Goal: Navigation & Orientation: Find specific page/section

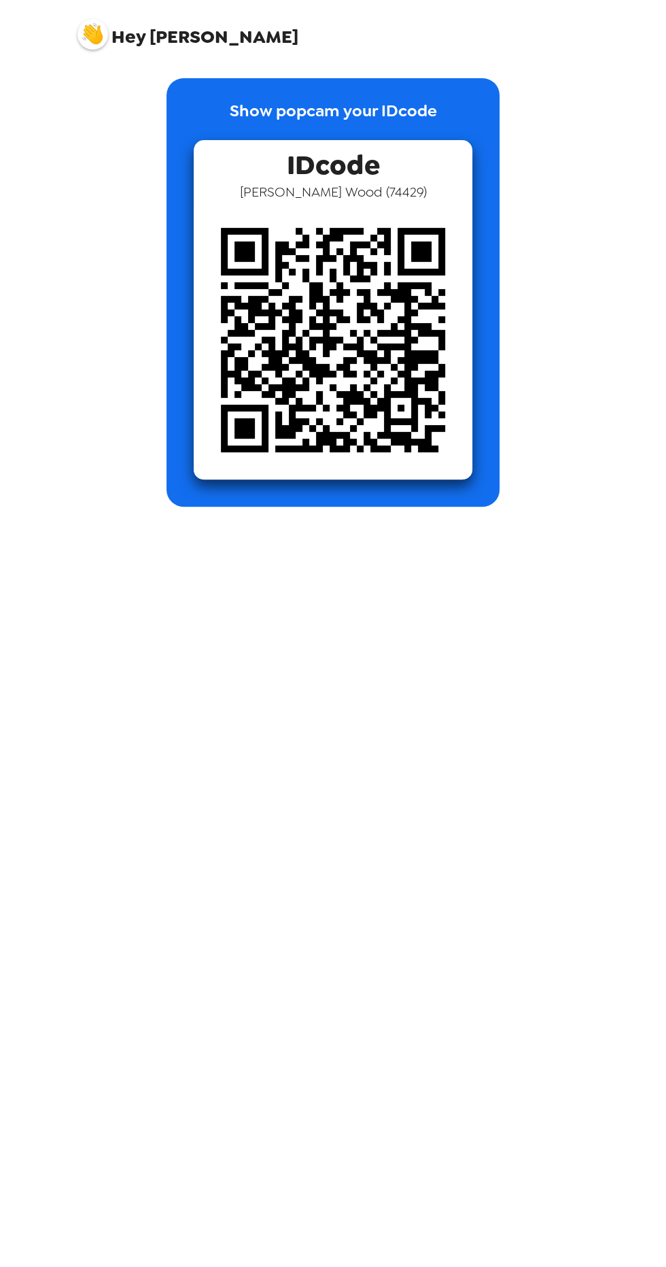
click at [357, 316] on img at bounding box center [333, 340] width 279 height 279
click at [390, 263] on img at bounding box center [333, 340] width 279 height 279
click at [390, 325] on img at bounding box center [333, 340] width 279 height 279
click at [403, 321] on img at bounding box center [333, 340] width 279 height 279
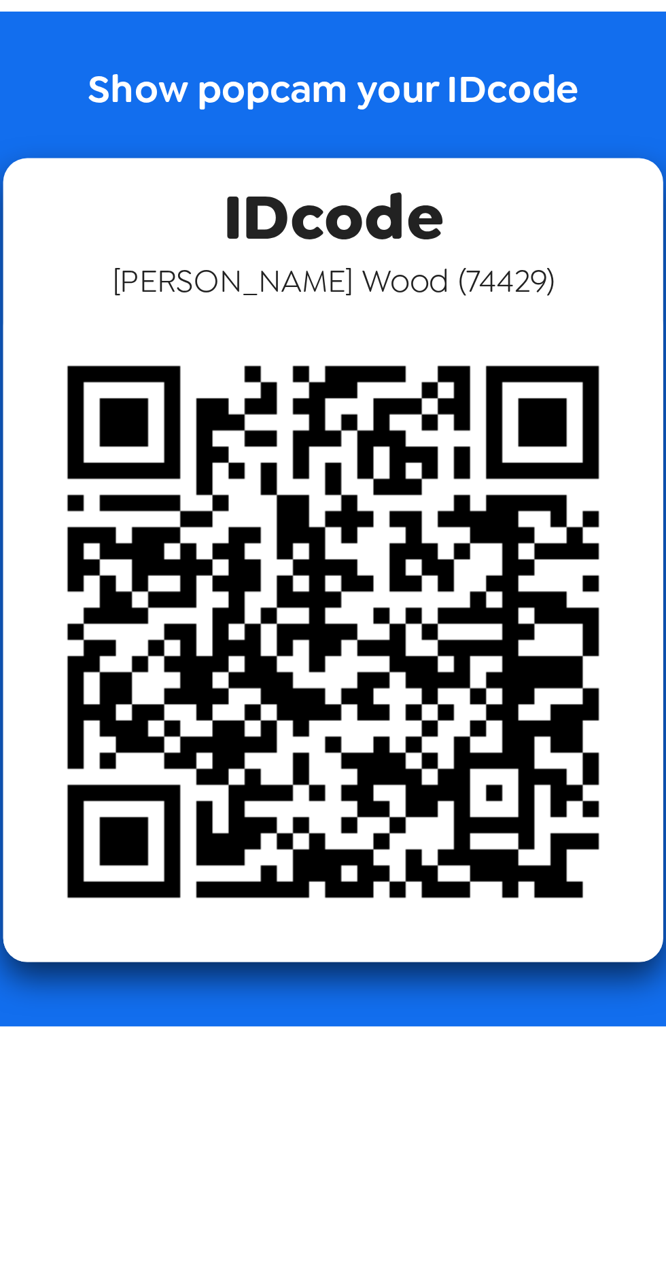
click at [393, 296] on img at bounding box center [333, 340] width 279 height 279
click at [350, 373] on img at bounding box center [333, 340] width 279 height 279
click at [371, 350] on img at bounding box center [333, 340] width 279 height 279
click at [392, 289] on img at bounding box center [333, 340] width 279 height 279
click at [364, 398] on img at bounding box center [333, 340] width 279 height 279
